Goal: Transaction & Acquisition: Purchase product/service

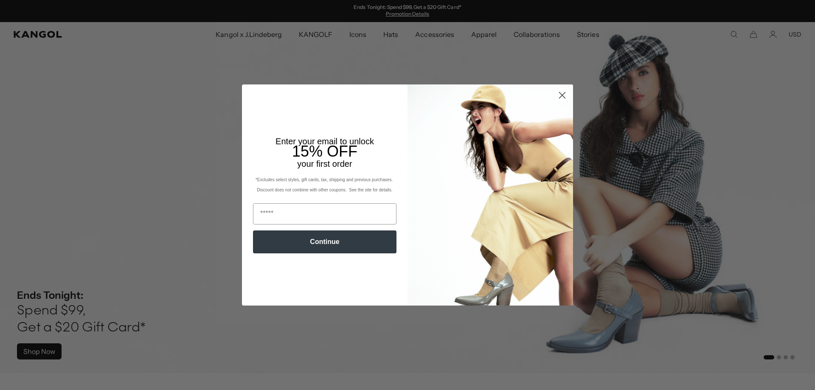
click at [562, 99] on circle "Close dialog" at bounding box center [563, 95] width 14 height 14
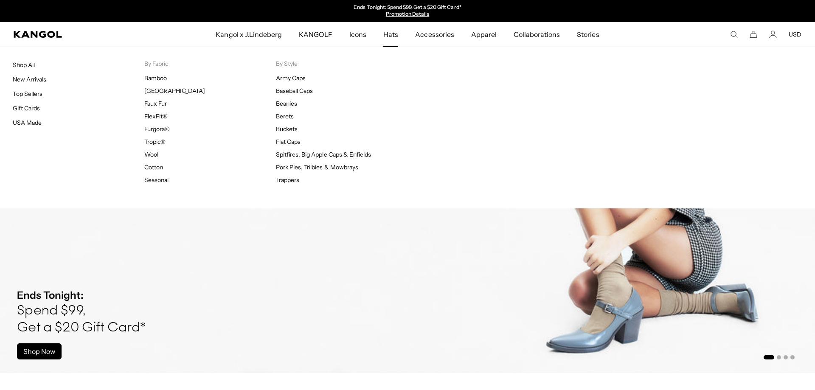
click at [396, 35] on span "Hats" at bounding box center [391, 34] width 15 height 25
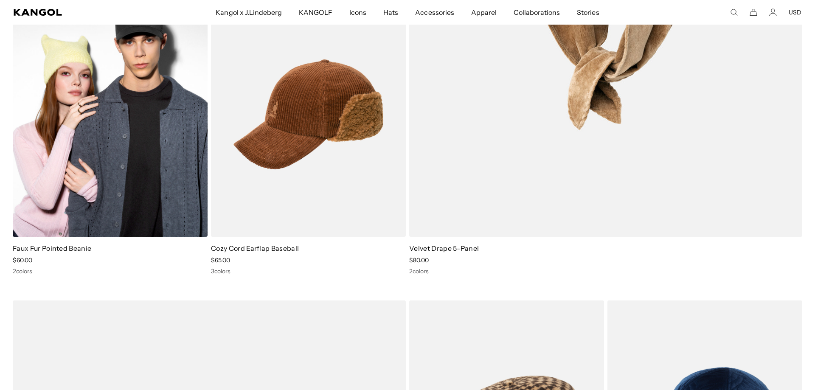
scroll to position [3985, 0]
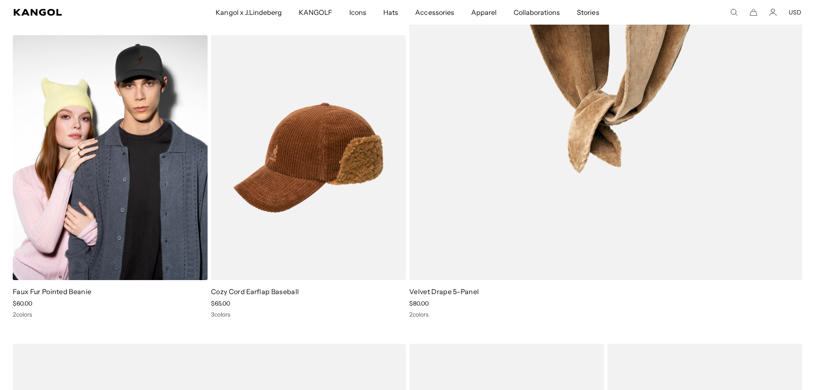
click at [147, 122] on img at bounding box center [110, 157] width 195 height 245
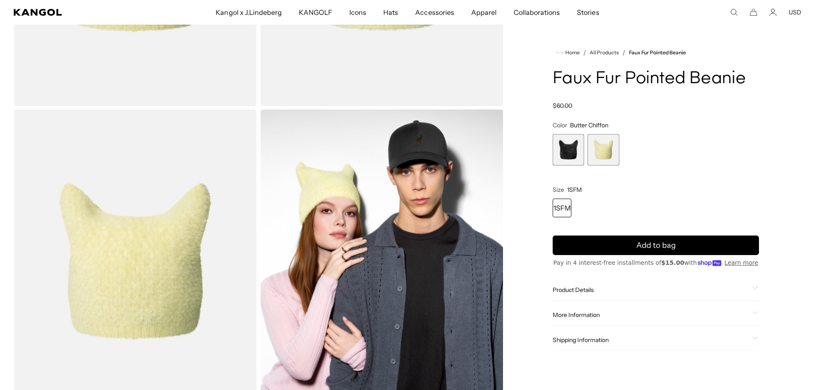
click at [360, 208] on img "Gallery Viewer" at bounding box center [381, 262] width 243 height 304
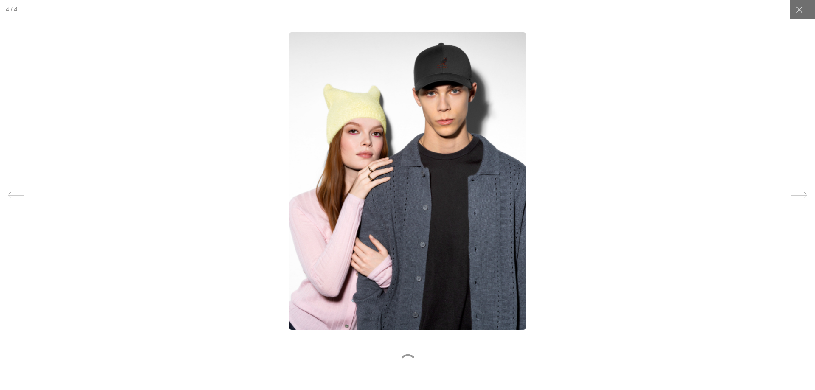
click at [392, 143] on img at bounding box center [407, 181] width 237 height 298
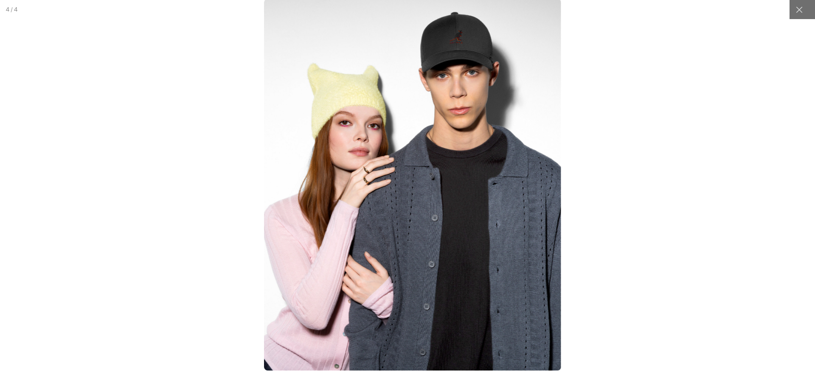
click at [375, 156] on img at bounding box center [412, 185] width 297 height 372
